Goal: Task Accomplishment & Management: Complete application form

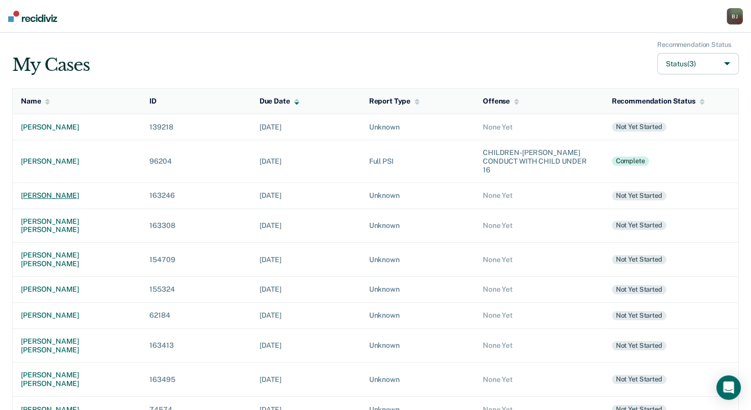
click at [70, 191] on div "[PERSON_NAME]" at bounding box center [77, 195] width 112 height 9
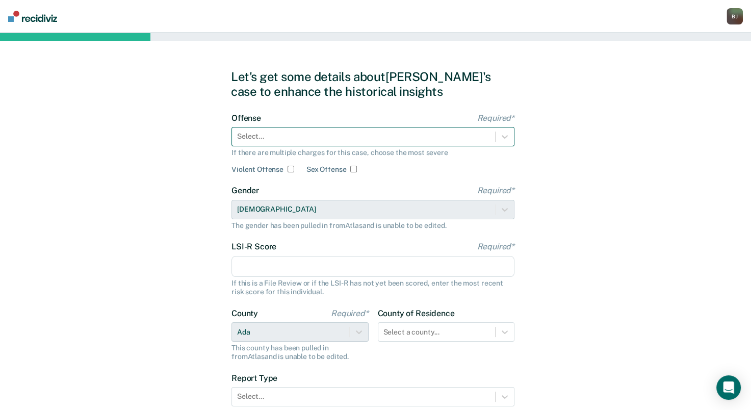
click at [261, 129] on div "Select..." at bounding box center [373, 136] width 283 height 19
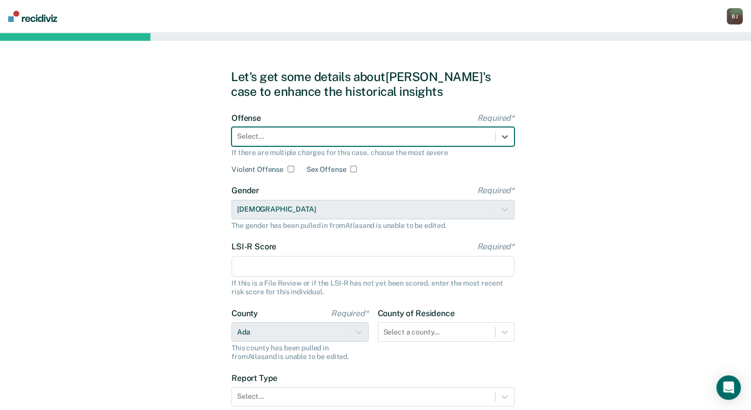
click at [276, 138] on div at bounding box center [363, 136] width 253 height 11
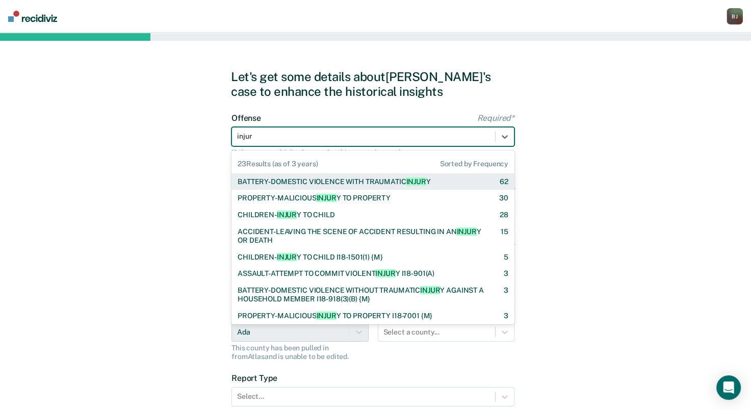
type input "injury"
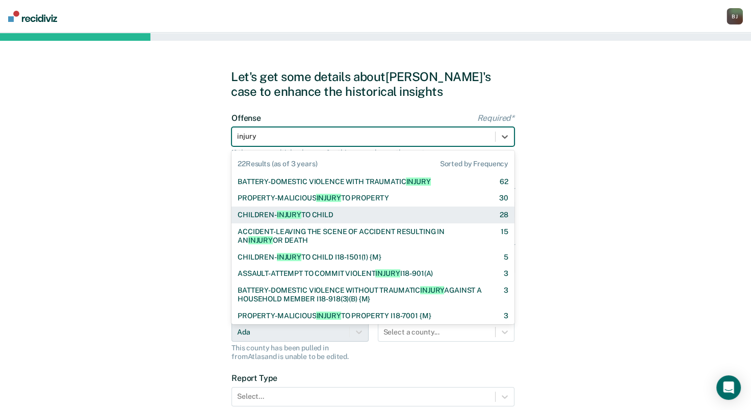
click at [324, 215] on div "CHILDREN- INJURY TO CHILD" at bounding box center [286, 215] width 96 height 9
checkbox input "true"
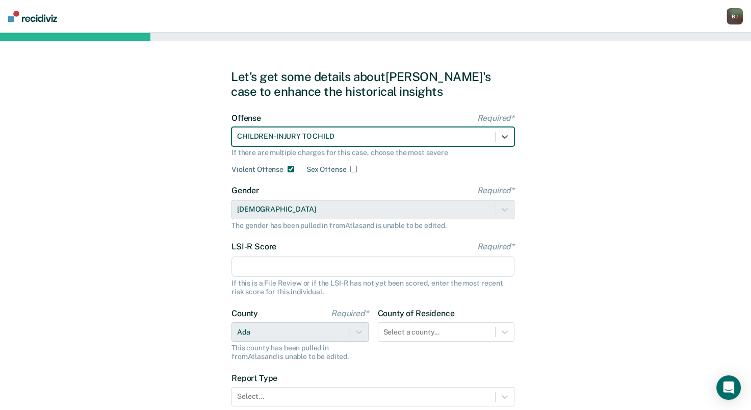
click at [271, 259] on input "LSI-R Score Required*" at bounding box center [373, 266] width 283 height 21
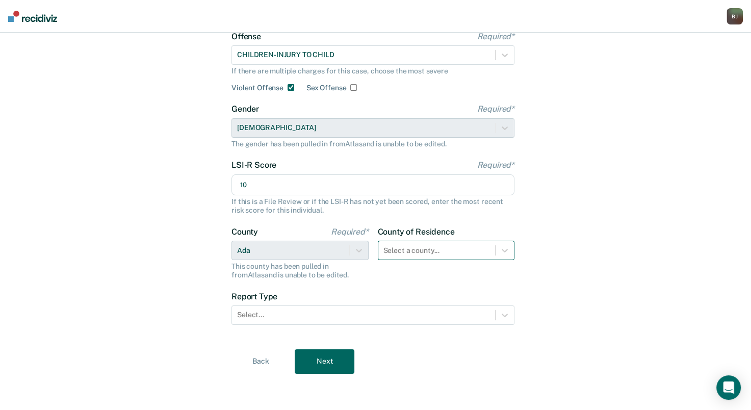
type input "10"
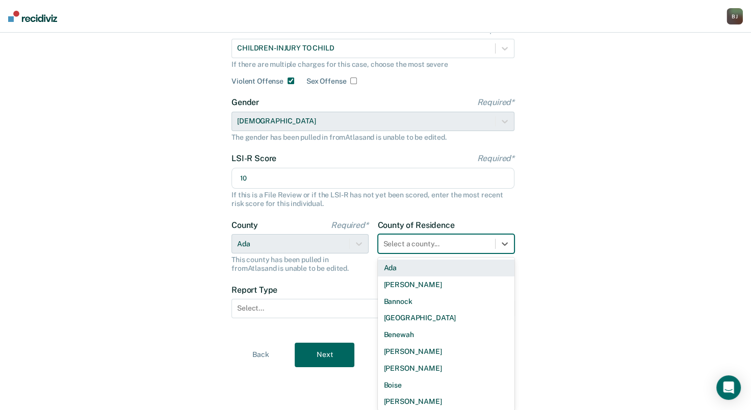
click at [424, 251] on div "Select a county..." at bounding box center [446, 243] width 137 height 19
click at [422, 266] on div "Ada" at bounding box center [446, 268] width 137 height 17
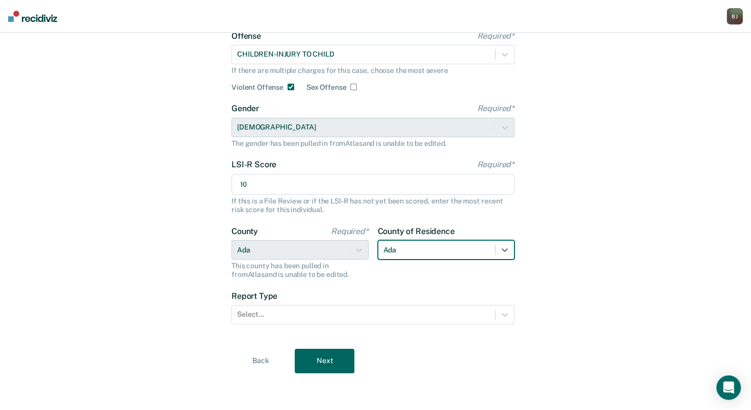
scroll to position [82, 0]
click at [303, 314] on div at bounding box center [363, 315] width 253 height 11
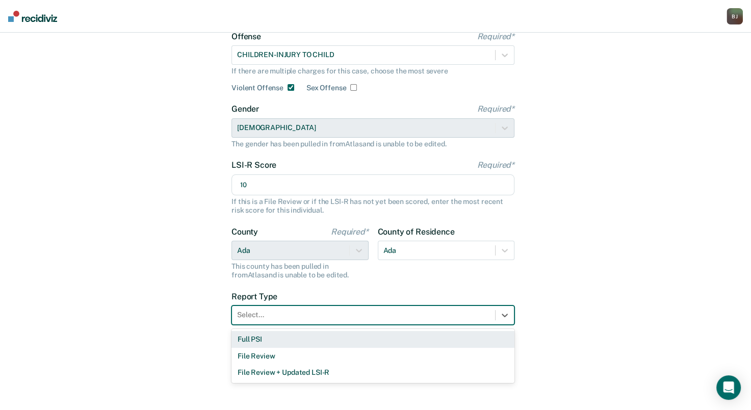
click at [284, 342] on div "Full PSI" at bounding box center [373, 339] width 283 height 17
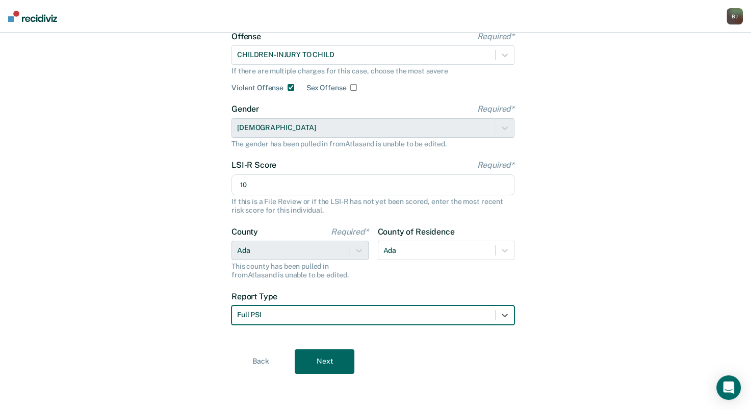
click at [318, 359] on button "Next" at bounding box center [325, 361] width 60 height 24
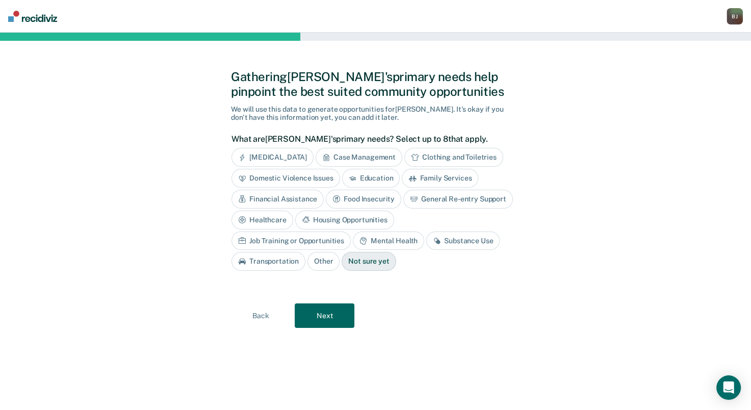
scroll to position [0, 0]
click at [367, 173] on div "Education" at bounding box center [375, 178] width 58 height 19
click at [347, 316] on button "Next" at bounding box center [329, 316] width 60 height 24
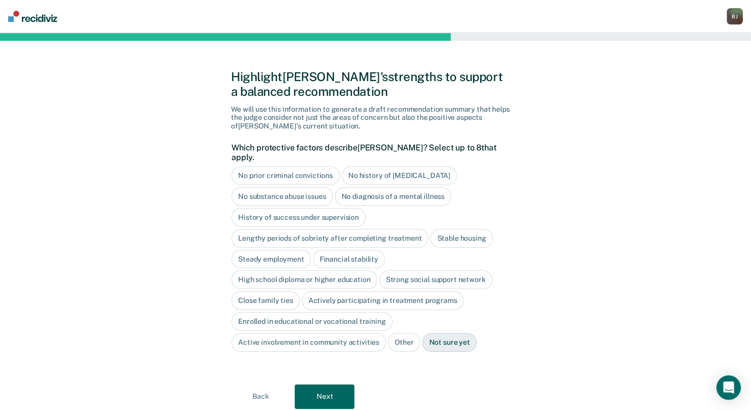
click at [359, 167] on div "No history of [MEDICAL_DATA]" at bounding box center [399, 175] width 115 height 19
click at [316, 188] on div "No substance abuse issues" at bounding box center [283, 196] width 102 height 19
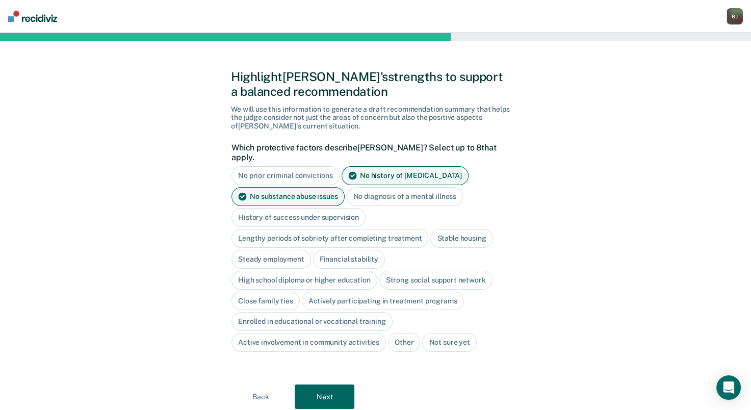
click at [388, 190] on div "No diagnosis of a mental illness" at bounding box center [405, 196] width 117 height 19
click at [459, 231] on div "Stable housing" at bounding box center [462, 238] width 62 height 19
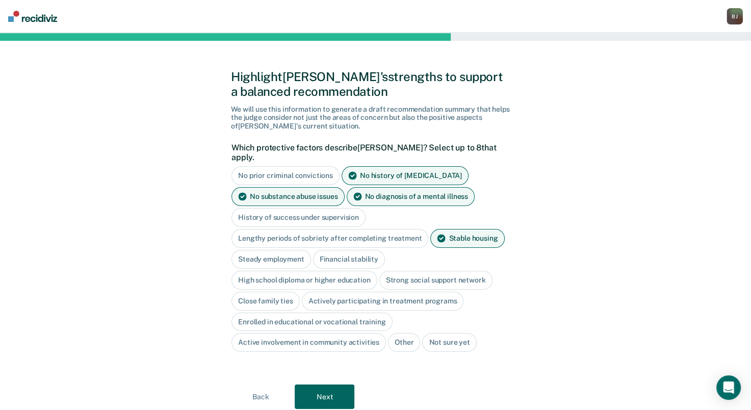
click at [281, 250] on div "Steady employment" at bounding box center [272, 259] width 80 height 19
click at [337, 250] on div "Financial stability" at bounding box center [361, 259] width 72 height 19
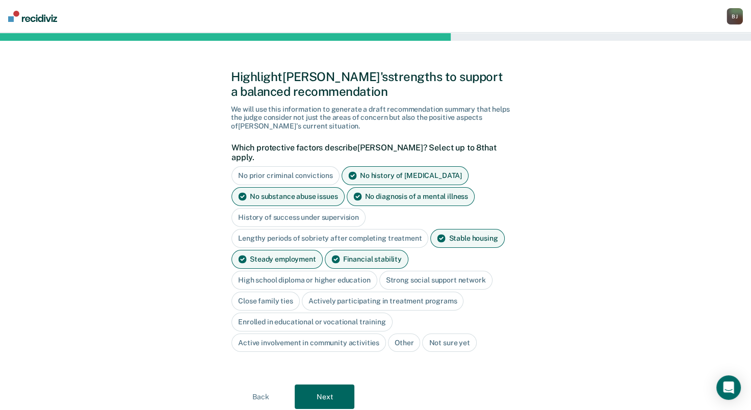
click at [402, 271] on div "Strong social support network" at bounding box center [436, 280] width 113 height 19
click at [264, 294] on div "Close family ties" at bounding box center [266, 301] width 68 height 19
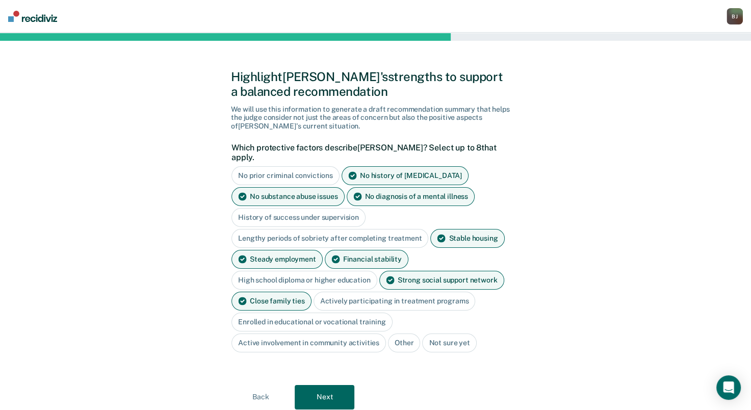
click at [321, 386] on button "Next" at bounding box center [325, 397] width 60 height 24
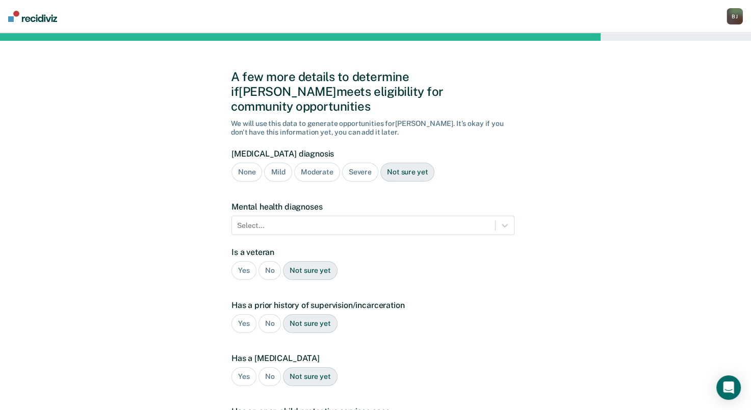
click at [239, 163] on div "None" at bounding box center [247, 172] width 31 height 19
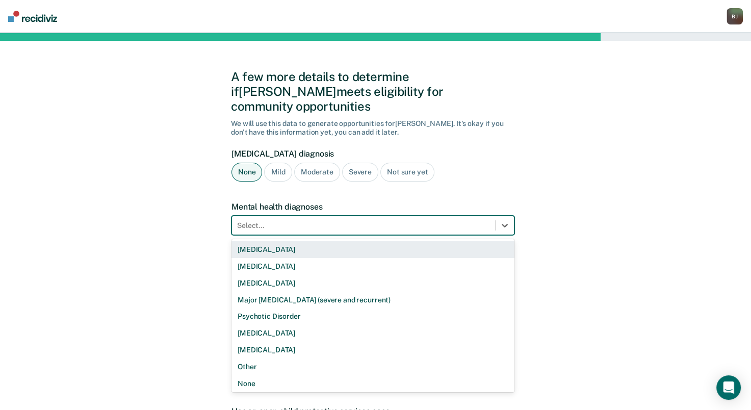
click at [273, 220] on div at bounding box center [363, 225] width 253 height 11
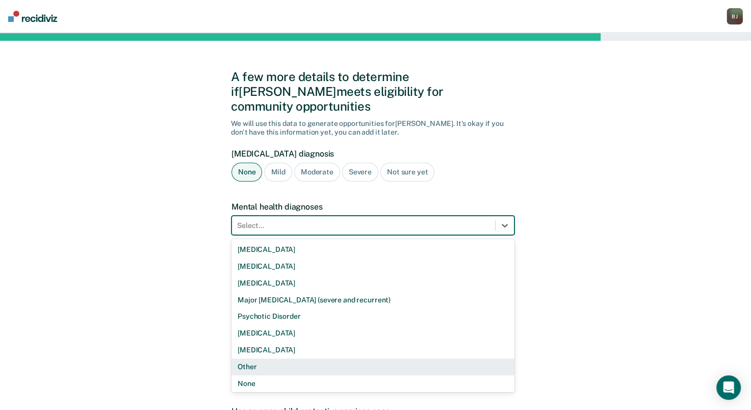
click at [261, 359] on div "Other" at bounding box center [373, 367] width 283 height 17
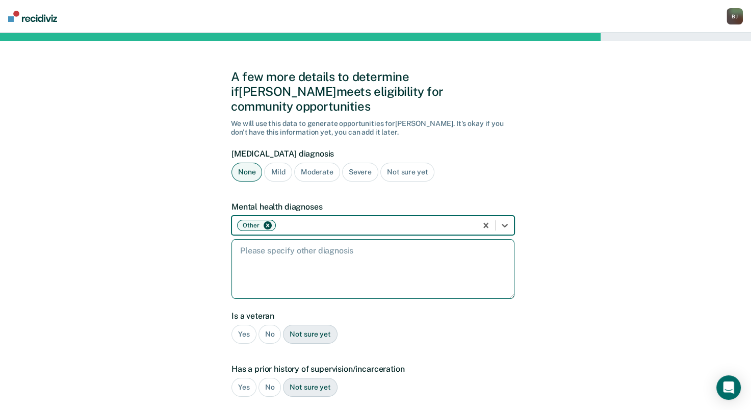
click at [286, 257] on textarea at bounding box center [373, 269] width 283 height 60
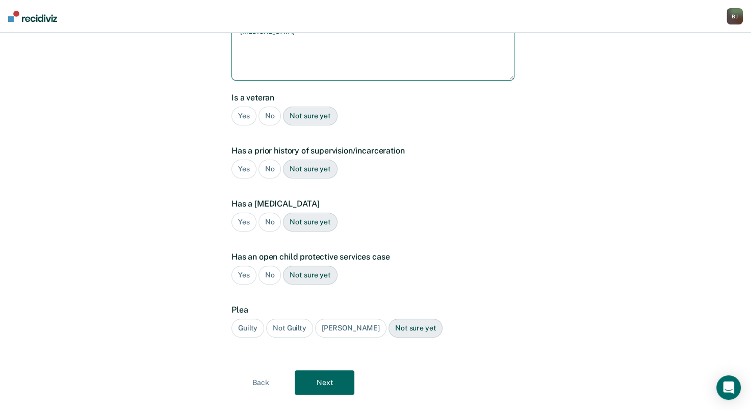
scroll to position [224, 0]
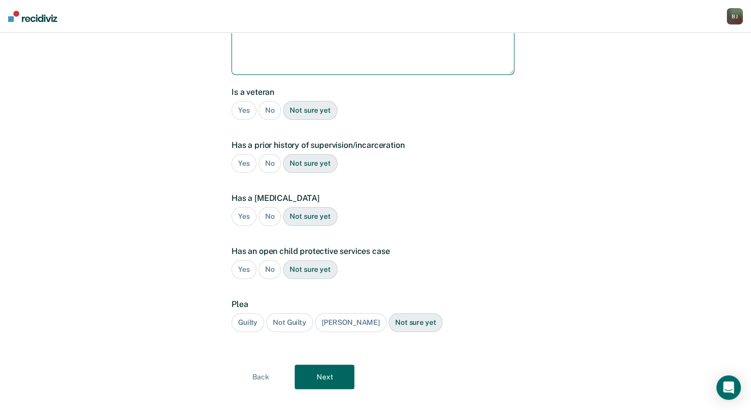
type textarea "[MEDICAL_DATA]"
click at [267, 101] on div "No" at bounding box center [270, 110] width 23 height 19
click at [270, 154] on div "No" at bounding box center [270, 163] width 23 height 19
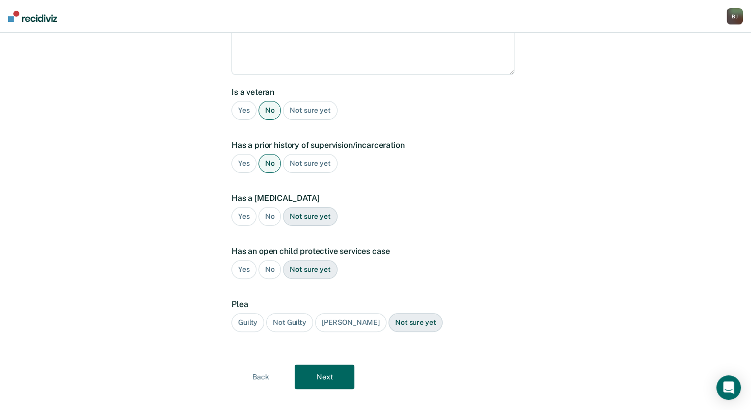
click at [270, 207] on div "No" at bounding box center [270, 216] width 23 height 19
click at [241, 154] on div "Yes" at bounding box center [244, 163] width 25 height 19
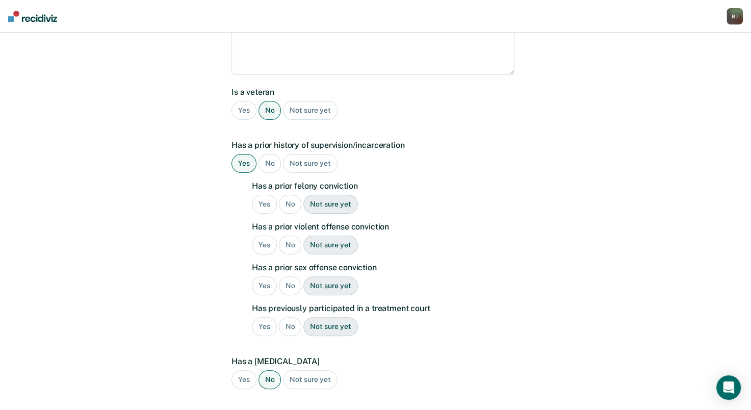
click at [288, 195] on div "No" at bounding box center [290, 204] width 23 height 19
click at [289, 236] on div "No" at bounding box center [290, 245] width 23 height 19
click at [292, 277] on div "No" at bounding box center [290, 286] width 23 height 19
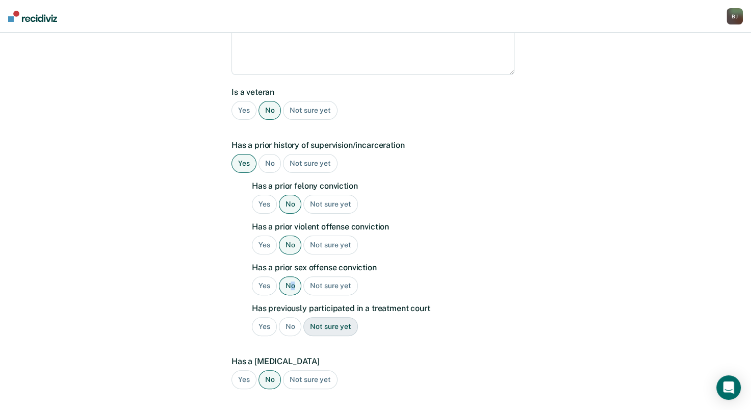
drag, startPoint x: 292, startPoint y: 269, endPoint x: 290, endPoint y: 316, distance: 47.0
click at [290, 317] on div "No" at bounding box center [290, 326] width 23 height 19
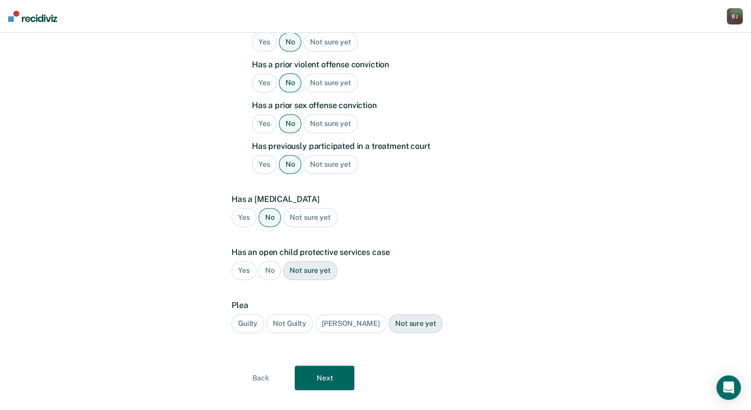
click at [249, 314] on div "Guilty" at bounding box center [248, 323] width 33 height 19
drag, startPoint x: 249, startPoint y: 304, endPoint x: 323, endPoint y: 357, distance: 90.7
click at [323, 366] on button "Next" at bounding box center [325, 378] width 60 height 24
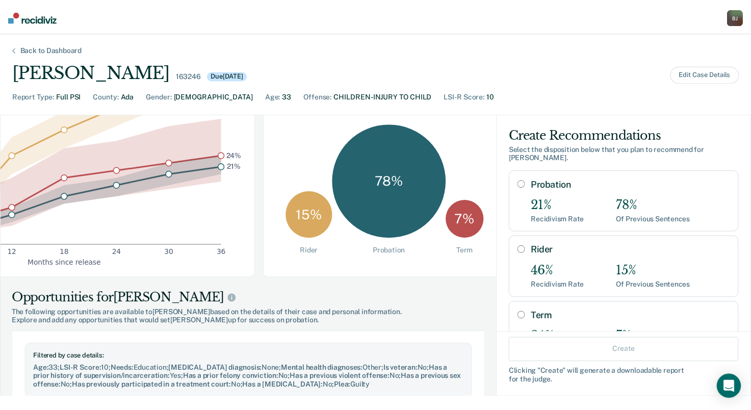
scroll to position [0, 167]
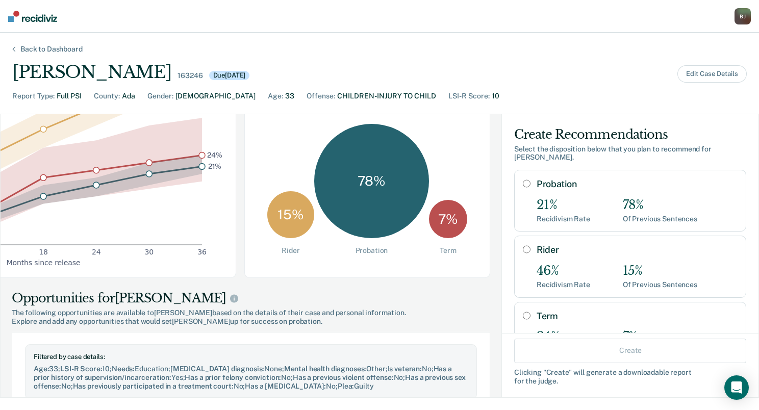
click at [565, 188] on label "Probation" at bounding box center [637, 184] width 201 height 11
click at [531, 188] on input "Probation" at bounding box center [527, 184] width 8 height 8
radio input "true"
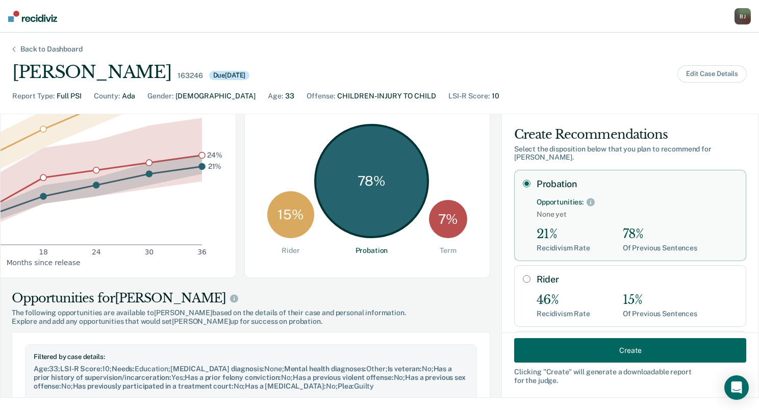
click at [626, 358] on button "Create" at bounding box center [630, 350] width 232 height 24
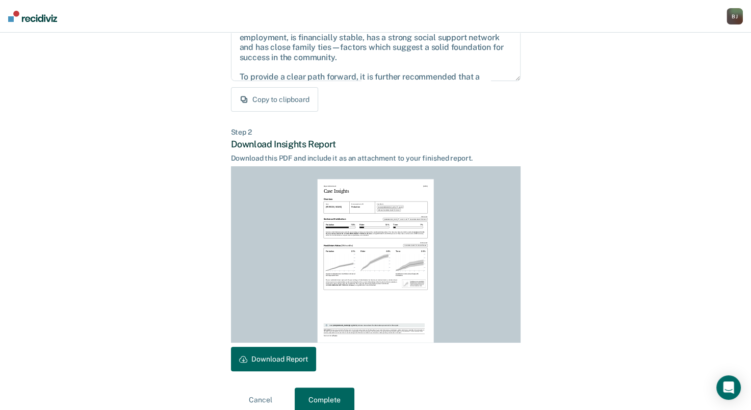
scroll to position [171, 0]
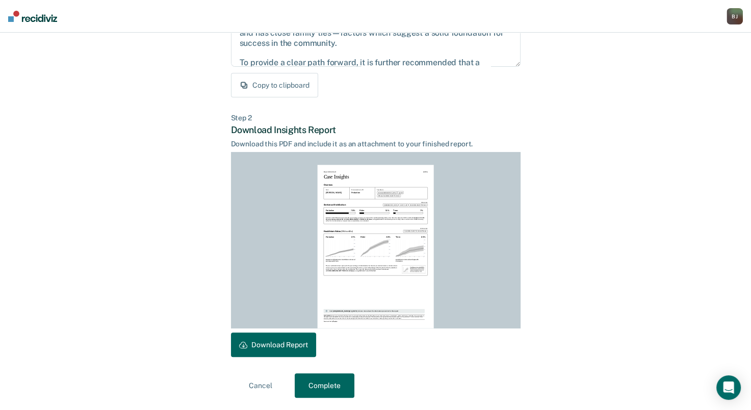
click at [286, 347] on button "Download Report" at bounding box center [273, 345] width 85 height 24
click at [330, 388] on button "Complete" at bounding box center [325, 385] width 60 height 24
